Goal: Find specific page/section: Find specific page/section

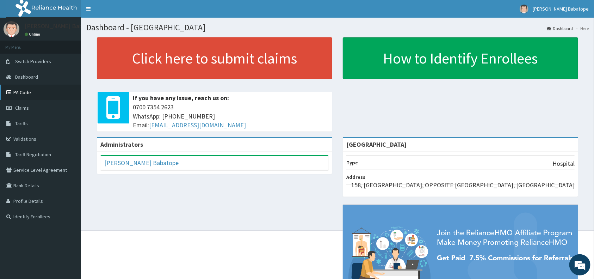
click at [32, 92] on link "PA Code" at bounding box center [40, 93] width 81 height 16
click at [51, 96] on link "PA Code" at bounding box center [40, 93] width 81 height 16
click at [55, 92] on link "PA Code" at bounding box center [40, 93] width 81 height 16
click at [37, 92] on link "PA Code" at bounding box center [40, 93] width 81 height 16
click at [32, 136] on link "Validations" at bounding box center [40, 139] width 81 height 16
